Goal: Transaction & Acquisition: Book appointment/travel/reservation

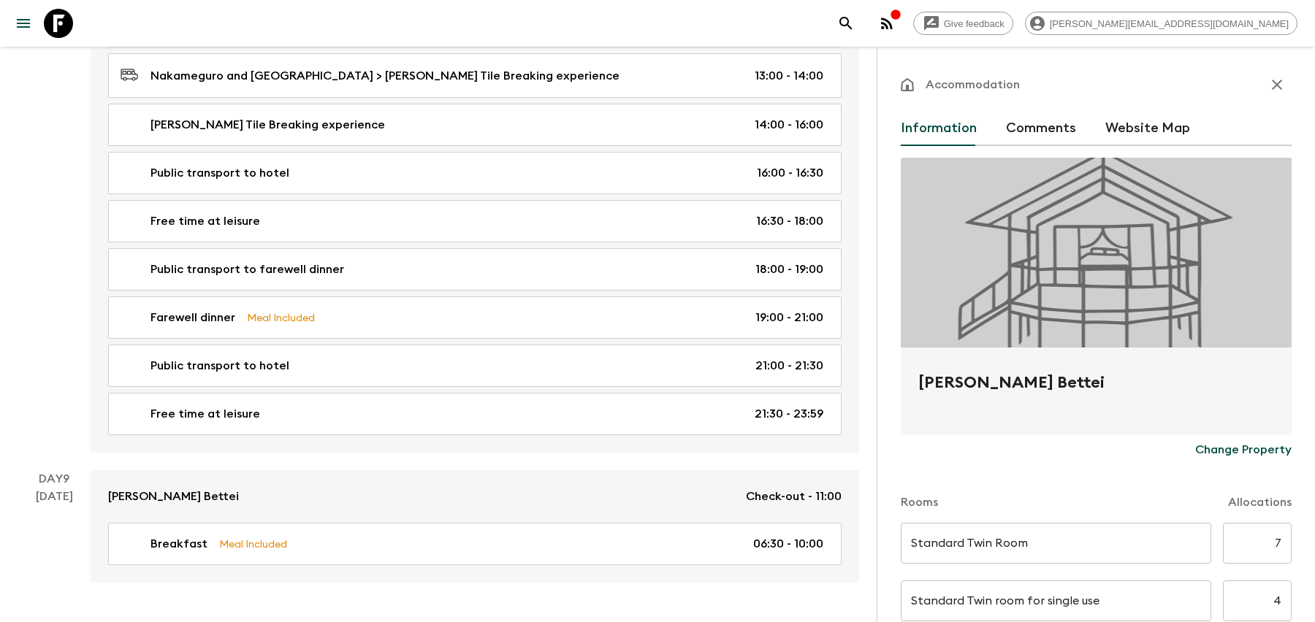
click at [860, 23] on button "search adventures" at bounding box center [845, 23] width 29 height 29
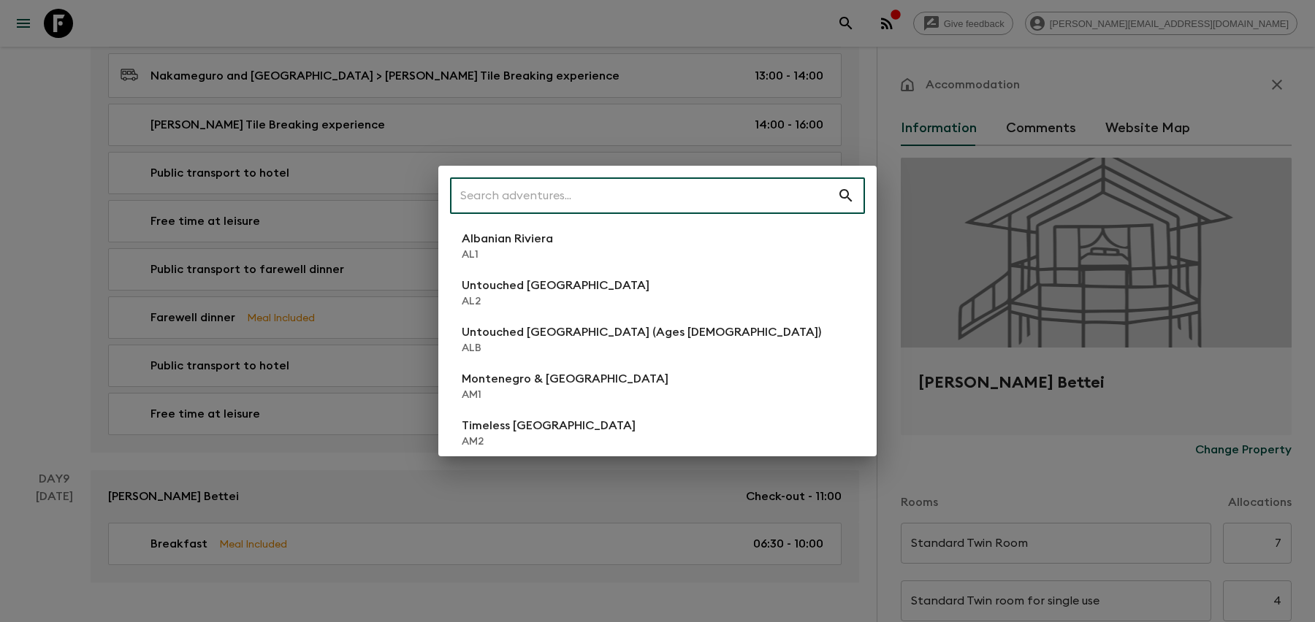
scroll to position [3493, 0]
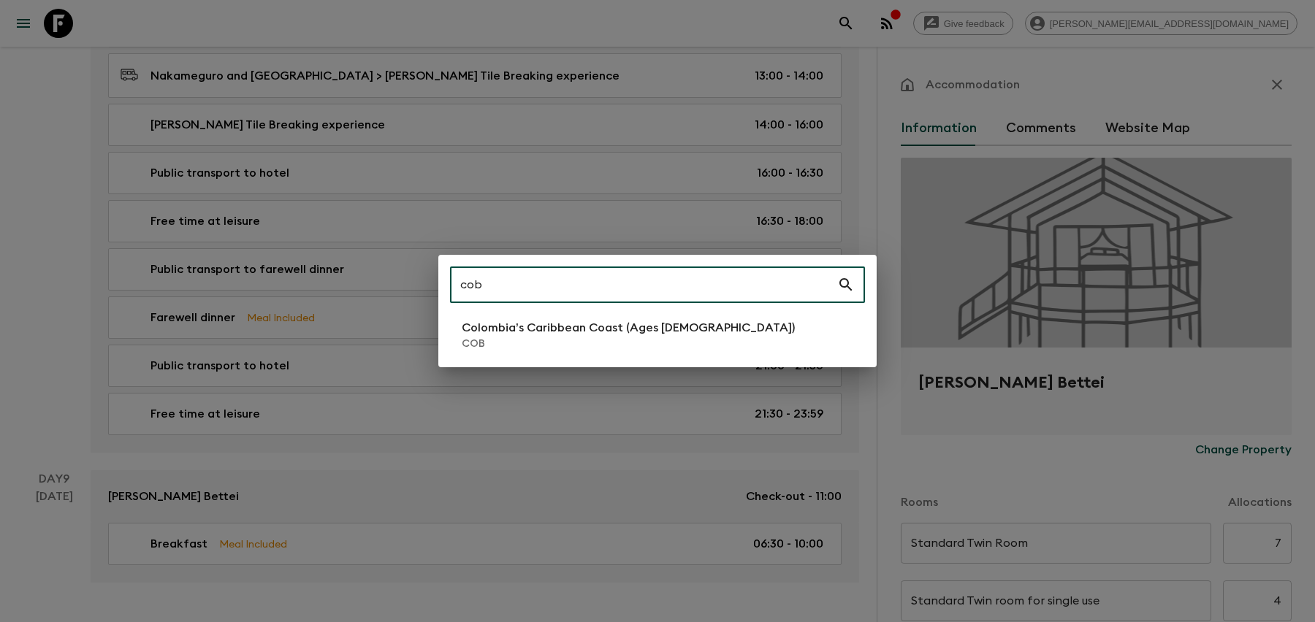
type input "cob"
click at [748, 342] on li "Colombia’s Caribbean Coast (Ages [DEMOGRAPHIC_DATA]) COB" at bounding box center [657, 335] width 415 height 41
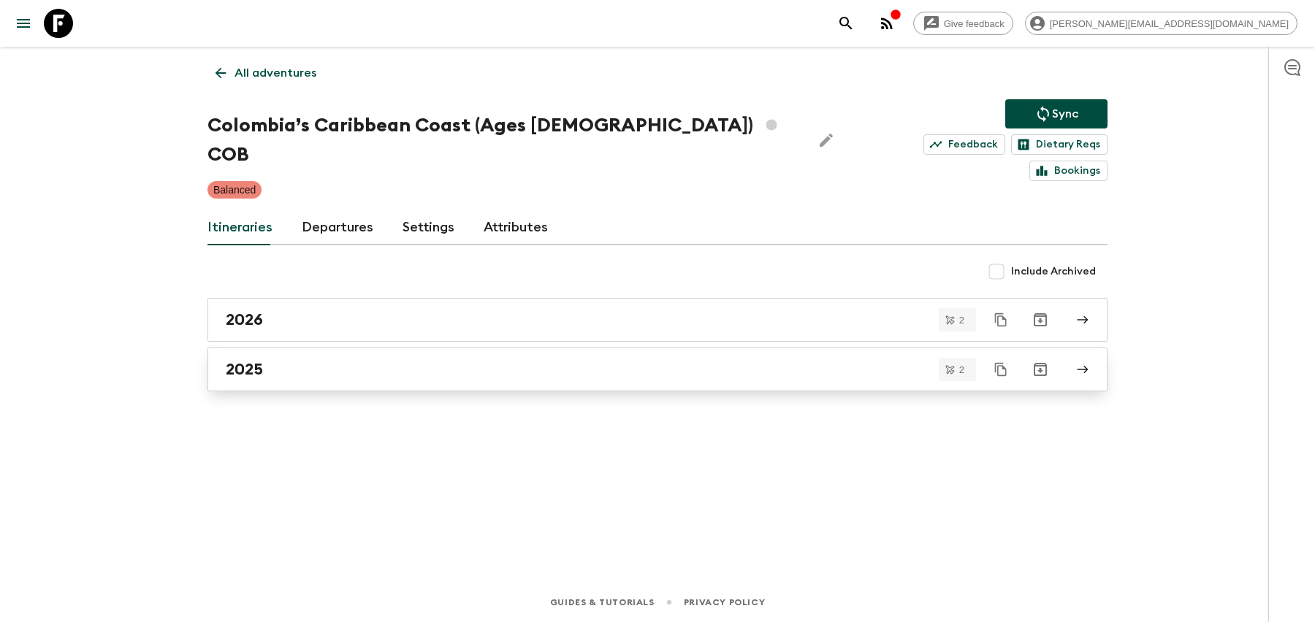
click at [743, 360] on div "2025" at bounding box center [644, 369] width 836 height 19
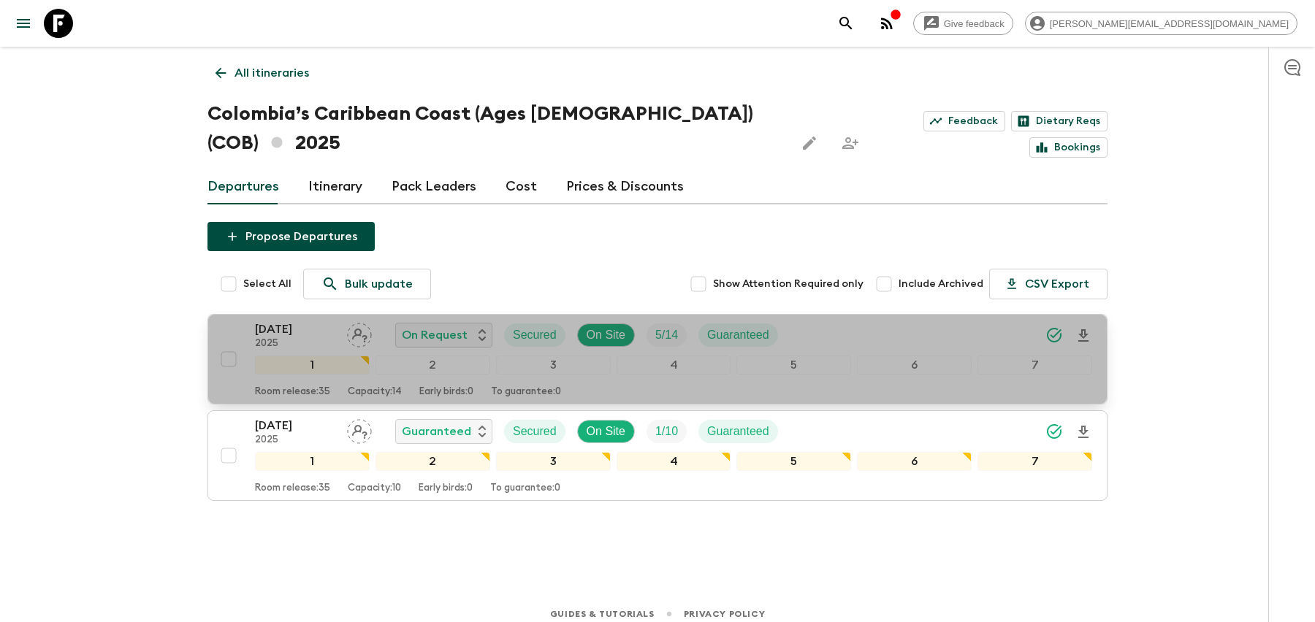
click at [880, 321] on div "[DATE] 2025 On Request Secured On Site 5 / 14 Guaranteed" at bounding box center [673, 335] width 837 height 29
